Goal: Information Seeking & Learning: Learn about a topic

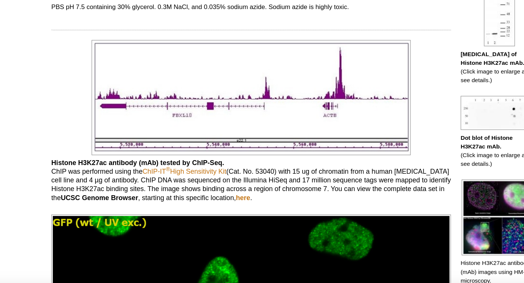
scroll to position [391, 0]
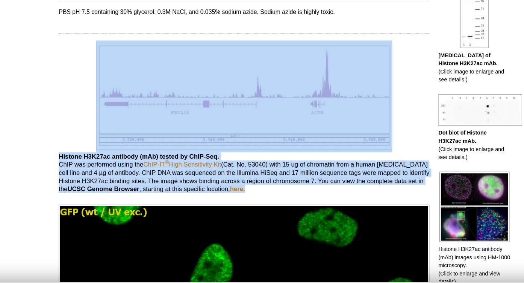
drag, startPoint x: 295, startPoint y: 172, endPoint x: 73, endPoint y: 114, distance: 229.3
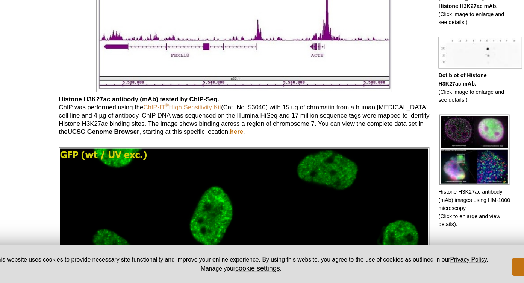
scroll to position [411, 0]
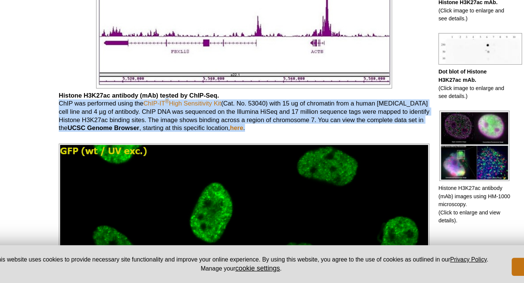
drag, startPoint x: 308, startPoint y: 154, endPoint x: 74, endPoint y: 127, distance: 236.0
click at [74, 128] on p "Histone H3K27ac antibody (mAb) tested by ChIP-Seq. ChIP was performed using the…" at bounding box center [228, 140] width 310 height 34
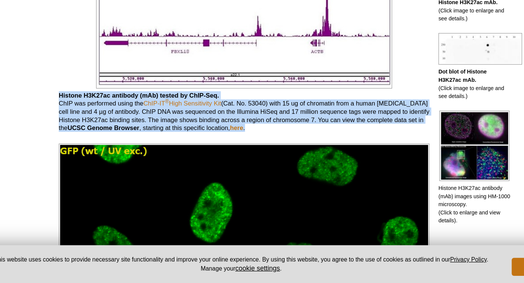
click at [74, 126] on b "Histone H3K27ac antibody (mAb) tested by ChIP-Seq." at bounding box center [140, 126] width 134 height 6
drag, startPoint x: 73, startPoint y: 125, endPoint x: 297, endPoint y: 151, distance: 225.4
click at [297, 151] on p "Histone H3K27ac antibody (mAb) tested by ChIP-Seq. ChIP was performed using the…" at bounding box center [228, 140] width 310 height 34
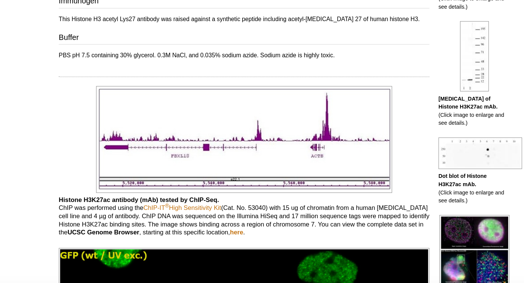
scroll to position [366, 0]
